Goal: Task Accomplishment & Management: Use online tool/utility

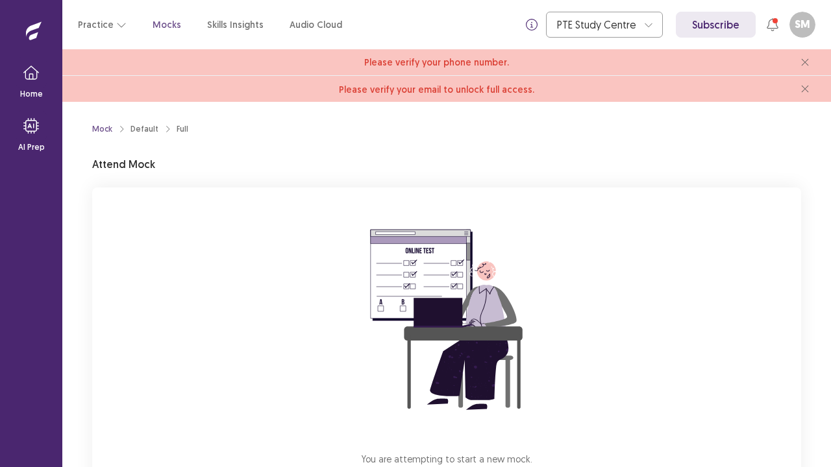
drag, startPoint x: 0, startPoint y: 0, endPoint x: 241, endPoint y: 369, distance: 440.9
click at [241, 369] on div "You are attempting to start a new mock. Please click on the "Start" button to s…" at bounding box center [446, 361] width 709 height 347
click at [164, 25] on p "Mocks" at bounding box center [167, 25] width 29 height 14
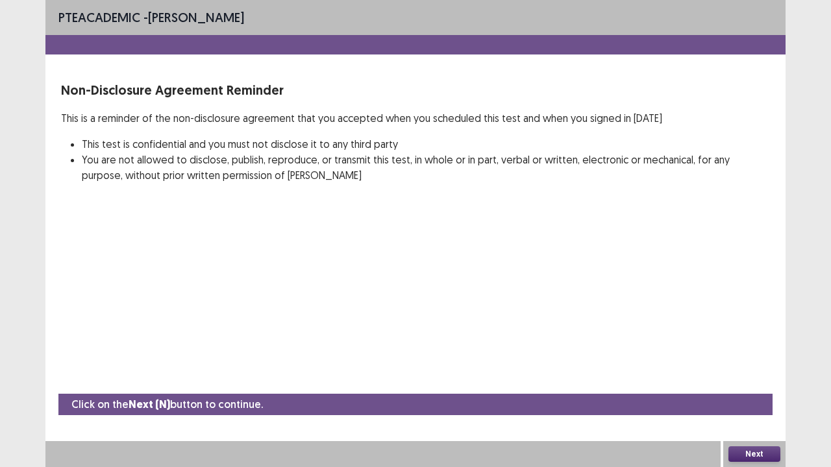
click at [458, 244] on div "PTE academic - [PERSON_NAME] Non-Disclosure Agreement Reminder This is a remind…" at bounding box center [415, 233] width 740 height 467
